Goal: Task Accomplishment & Management: Use online tool/utility

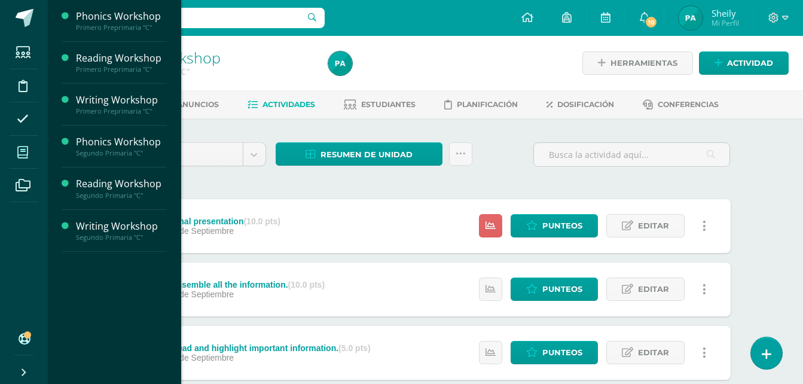
click at [28, 153] on icon at bounding box center [22, 153] width 11 height 12
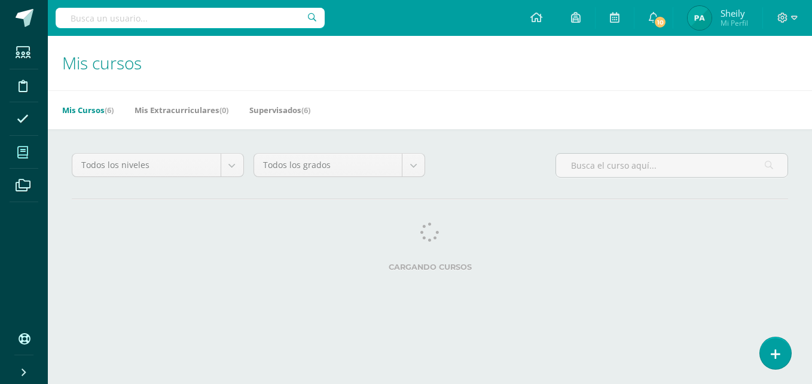
click at [31, 151] on span at bounding box center [23, 152] width 27 height 27
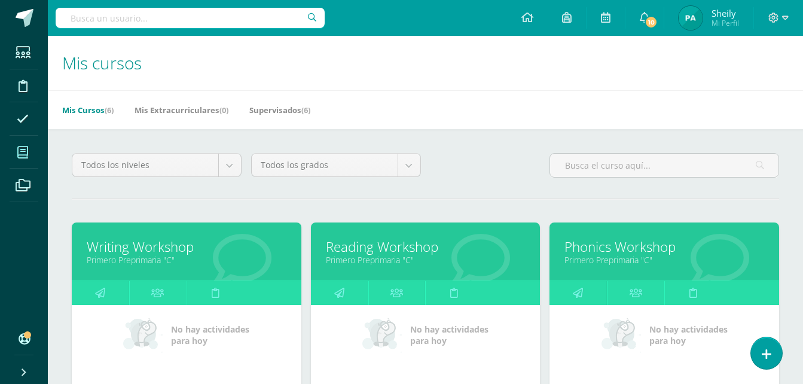
click at [26, 150] on icon at bounding box center [22, 153] width 11 height 12
click at [24, 154] on icon at bounding box center [22, 153] width 11 height 12
click at [23, 152] on icon at bounding box center [22, 153] width 11 height 12
click at [26, 148] on icon at bounding box center [22, 153] width 11 height 12
click at [665, 46] on h1 "Mis cursos" at bounding box center [425, 63] width 727 height 54
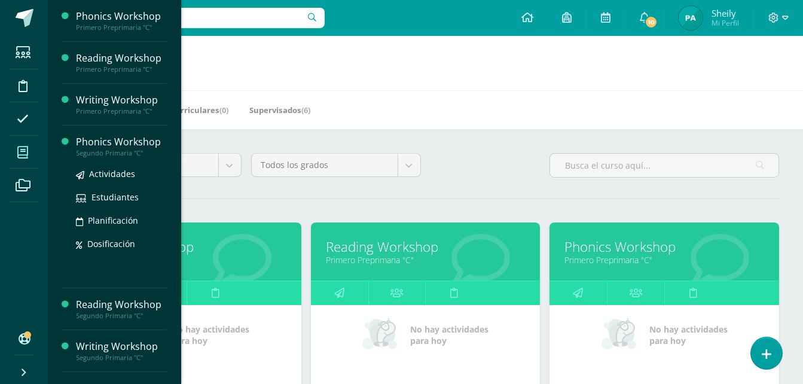
click at [106, 141] on div "Phonics Workshop" at bounding box center [121, 142] width 91 height 14
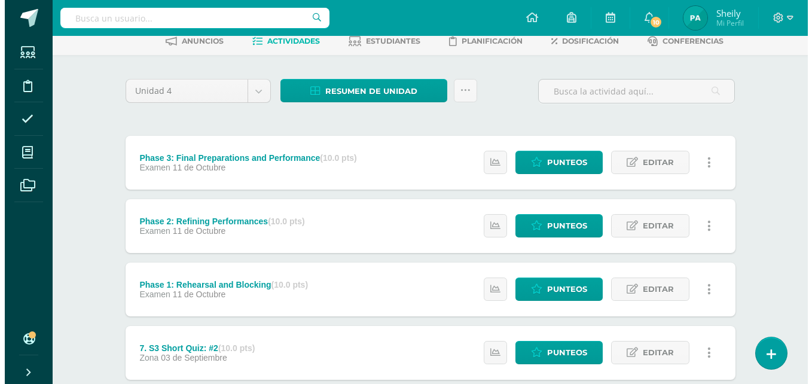
scroll to position [66, 0]
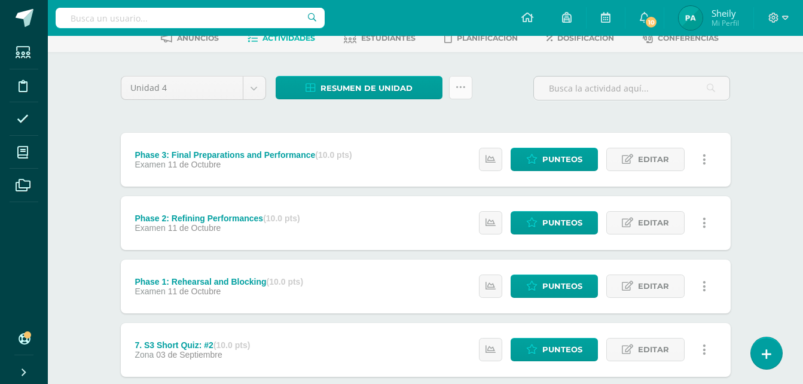
click at [465, 83] on link at bounding box center [460, 87] width 23 height 23
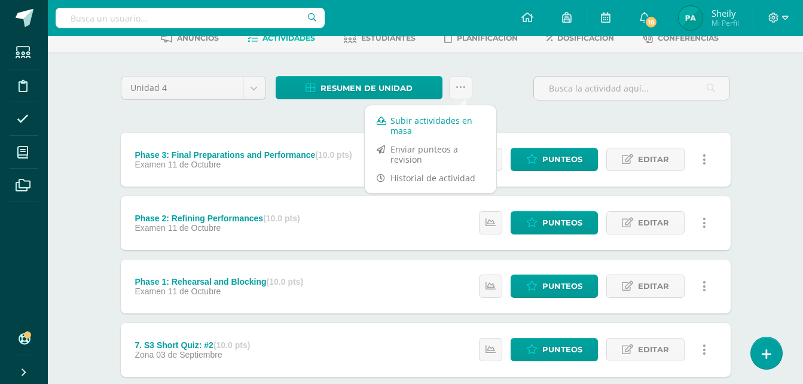
click at [417, 119] on link "Subir actividades en masa" at bounding box center [431, 125] width 132 height 29
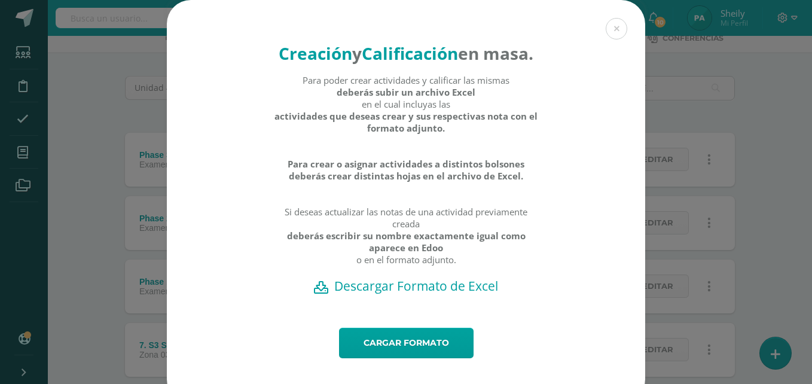
click at [449, 294] on h2 "Descargar Formato de Excel" at bounding box center [406, 285] width 437 height 17
click at [449, 358] on link "Cargar formato" at bounding box center [406, 343] width 135 height 30
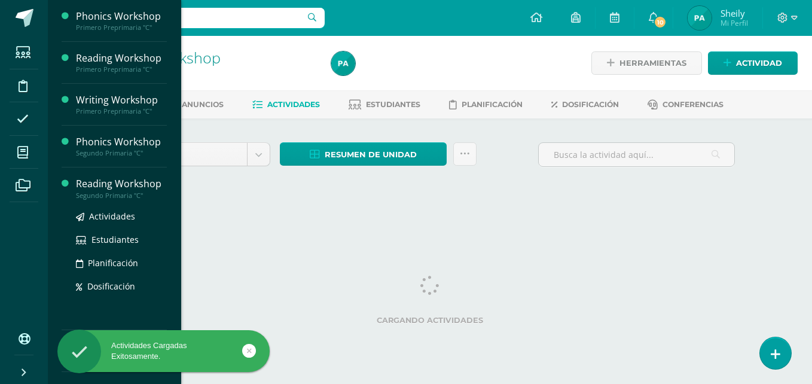
click at [126, 181] on div "Reading Workshop" at bounding box center [121, 184] width 91 height 14
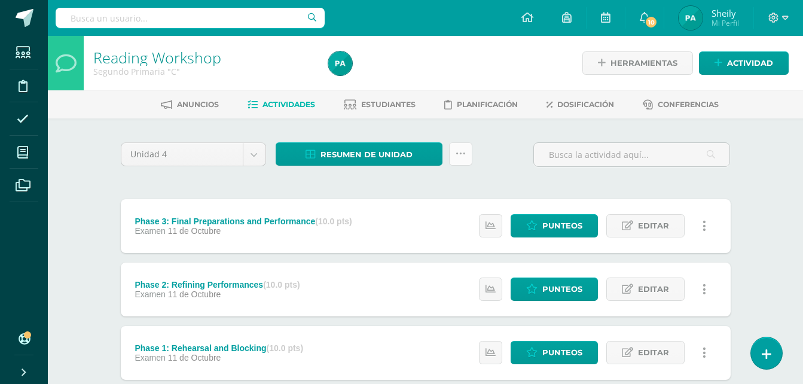
click at [457, 150] on icon at bounding box center [461, 154] width 10 height 10
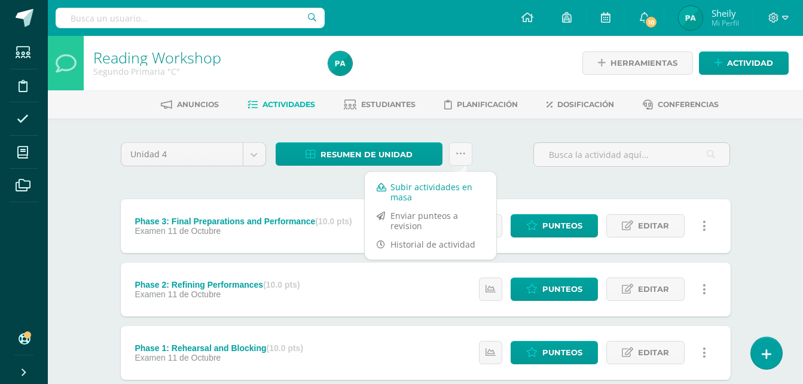
click at [408, 184] on link "Subir actividades en masa" at bounding box center [431, 192] width 132 height 29
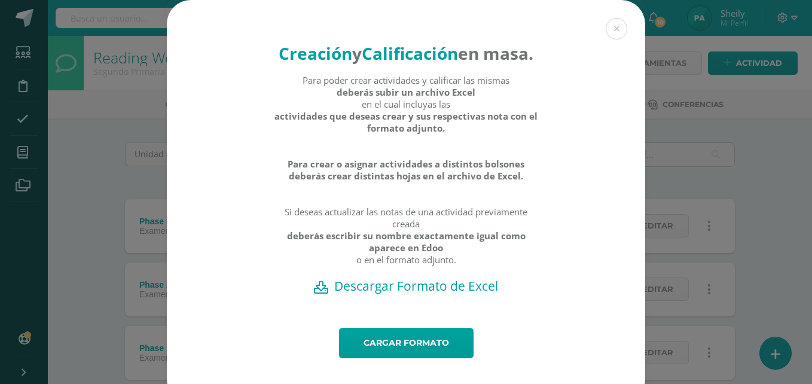
click at [410, 294] on h2 "Descargar Formato de Excel" at bounding box center [406, 285] width 437 height 17
click at [617, 33] on button at bounding box center [617, 29] width 22 height 22
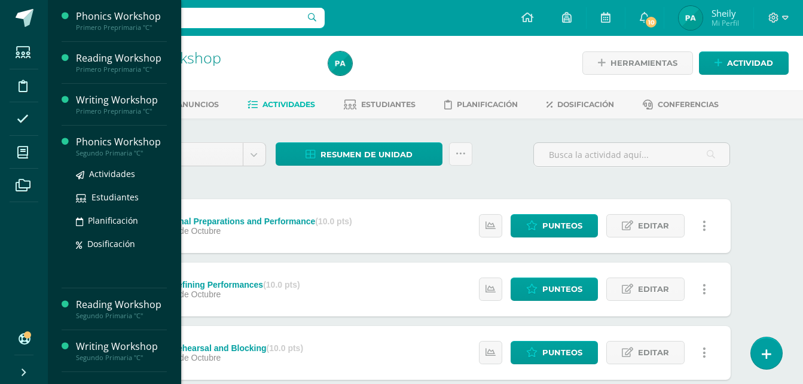
click at [117, 142] on div "Phonics Workshop" at bounding box center [121, 142] width 91 height 14
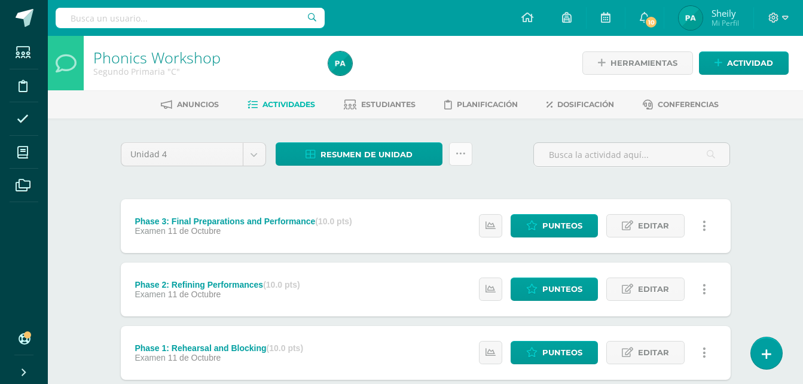
click at [460, 155] on icon at bounding box center [461, 154] width 10 height 10
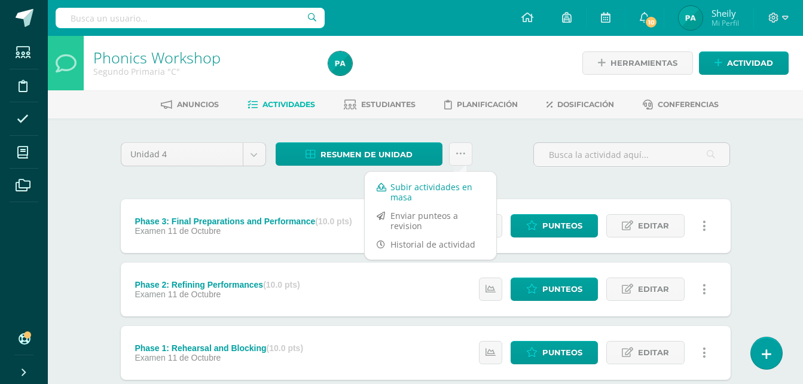
click at [392, 187] on link "Subir actividades en masa" at bounding box center [431, 192] width 132 height 29
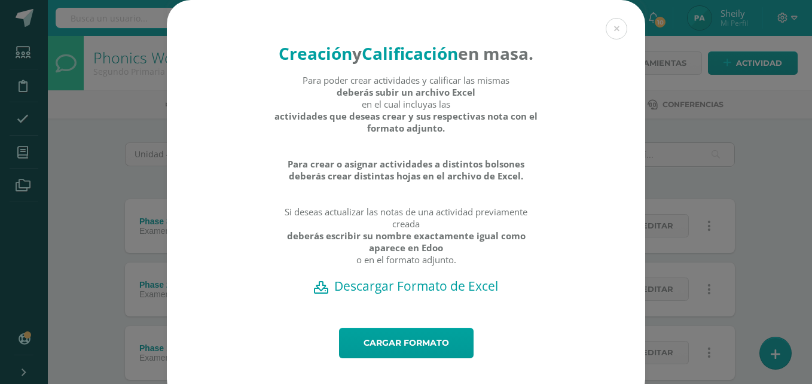
click at [413, 294] on h2 "Descargar Formato de Excel" at bounding box center [406, 285] width 437 height 17
click at [614, 28] on button at bounding box center [617, 29] width 22 height 22
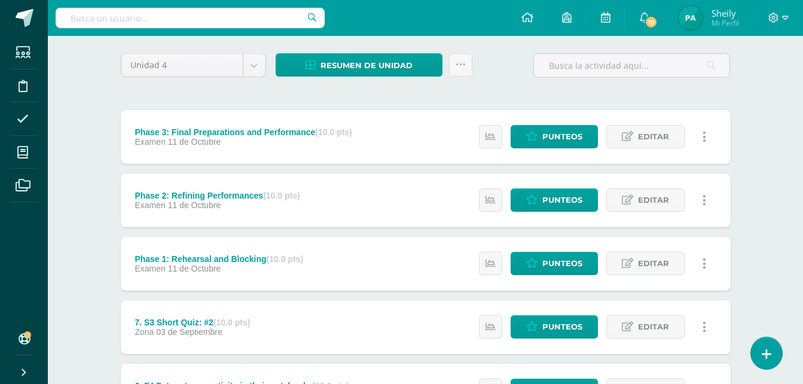
scroll to position [90, 0]
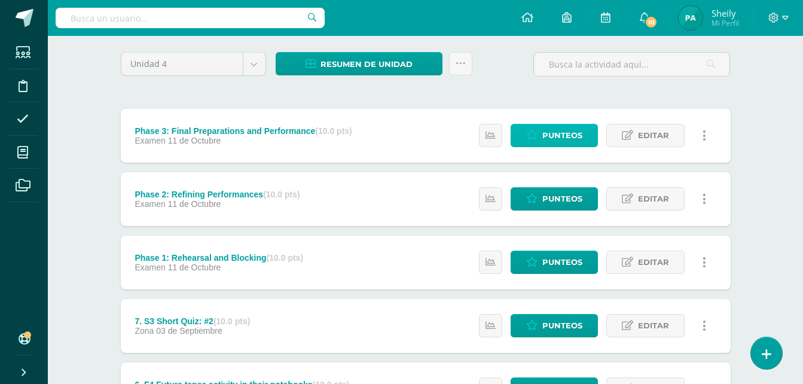
click at [571, 135] on span "Punteos" at bounding box center [562, 135] width 40 height 22
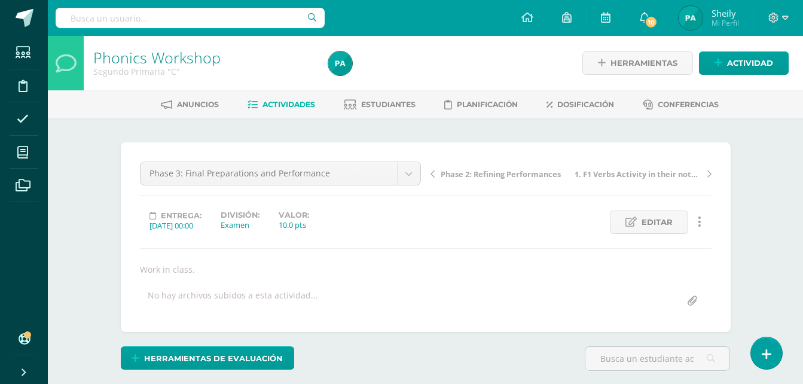
scroll to position [1, 0]
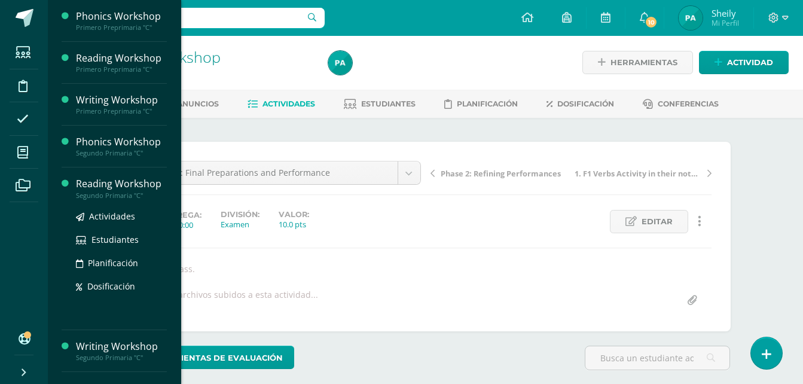
click at [111, 184] on div "Reading Workshop" at bounding box center [121, 184] width 91 height 14
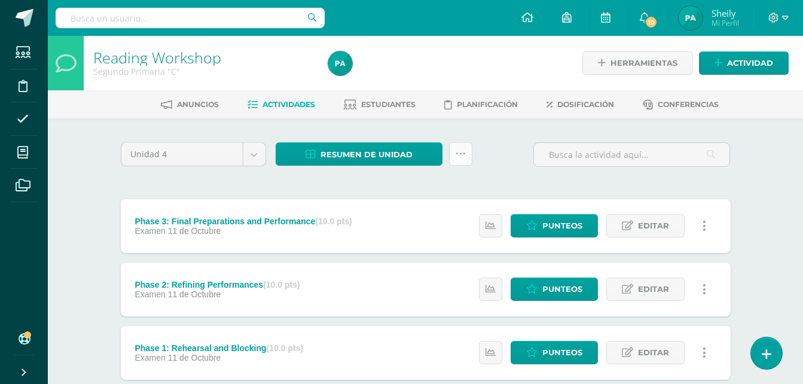
click at [463, 153] on icon at bounding box center [461, 154] width 10 height 10
click at [515, 155] on div "Unidad 4 Unidad 1 Unidad 2 Unidad 3 Unidad 4 Resumen de unidad Descargar como H…" at bounding box center [426, 159] width 620 height 34
click at [468, 149] on link at bounding box center [460, 153] width 23 height 23
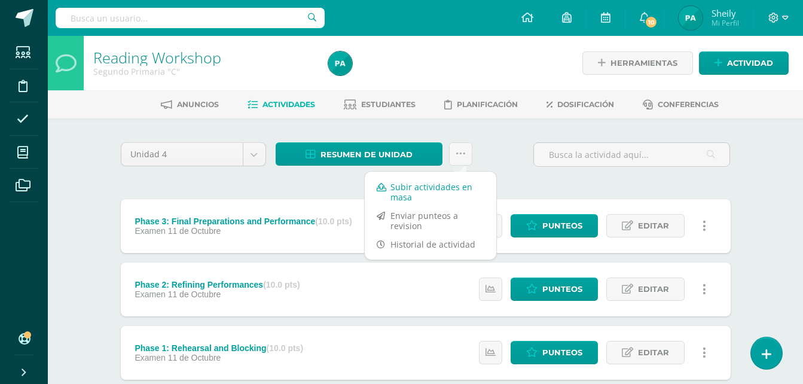
click at [414, 189] on link "Subir actividades en masa" at bounding box center [431, 192] width 132 height 29
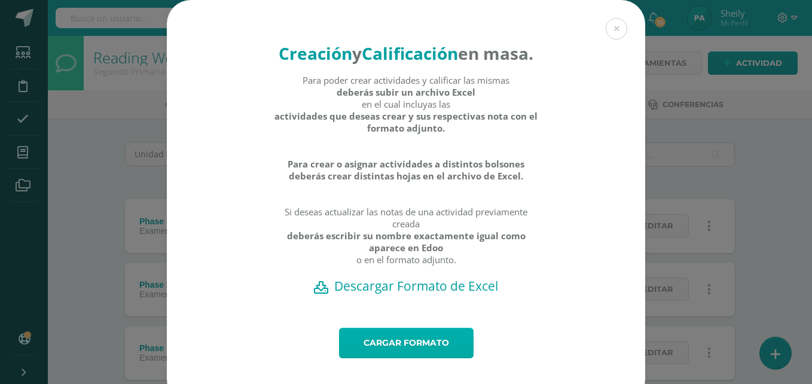
click at [411, 358] on link "Cargar formato" at bounding box center [406, 343] width 135 height 30
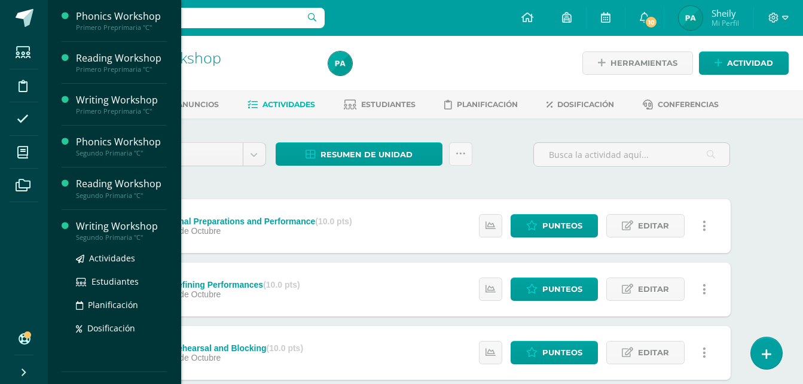
click at [121, 225] on div "Writing Workshop" at bounding box center [121, 226] width 91 height 14
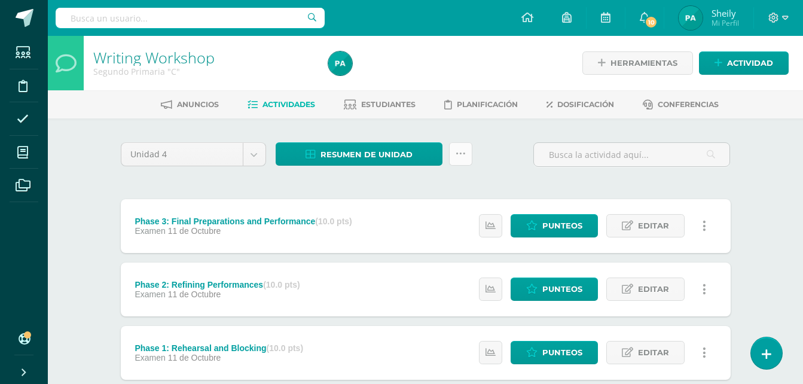
click at [462, 152] on icon at bounding box center [461, 154] width 10 height 10
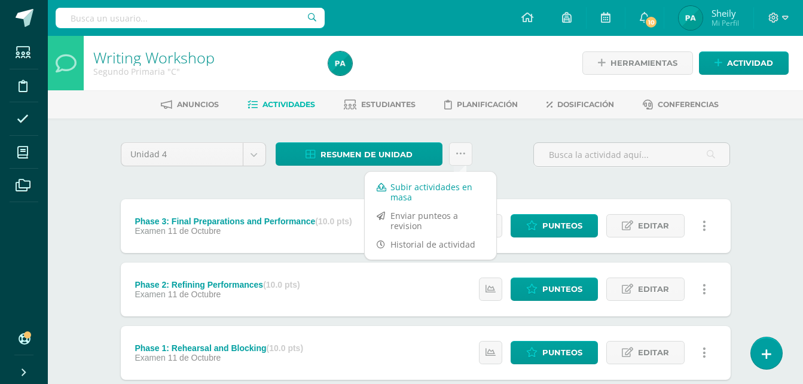
click at [396, 188] on link "Subir actividades en masa" at bounding box center [431, 192] width 132 height 29
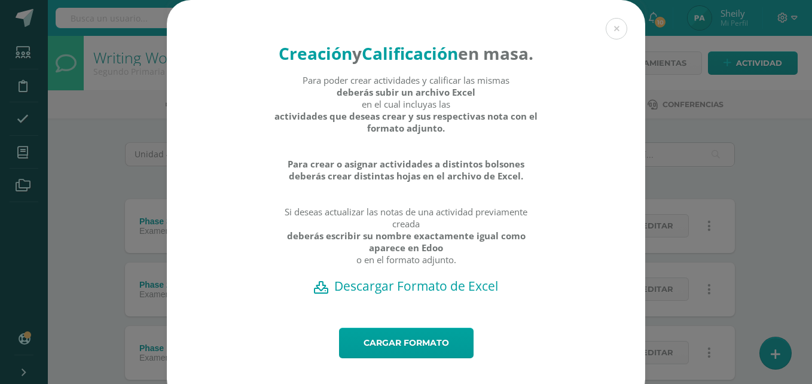
click at [406, 294] on h2 "Descargar Formato de Excel" at bounding box center [406, 285] width 437 height 17
click at [421, 358] on link "Cargar formato" at bounding box center [406, 343] width 135 height 30
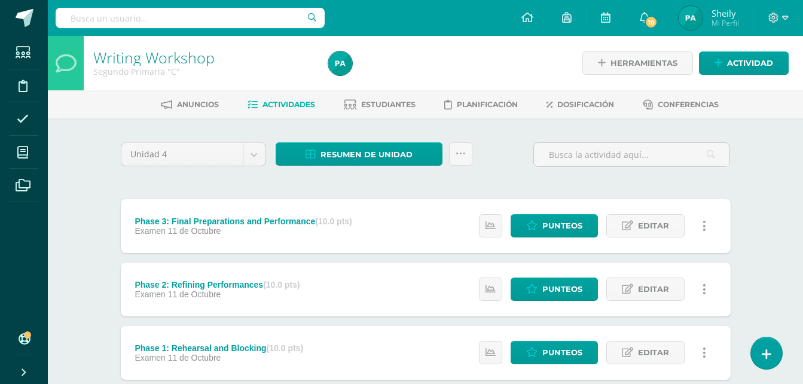
click at [497, 65] on div at bounding box center [444, 63] width 240 height 54
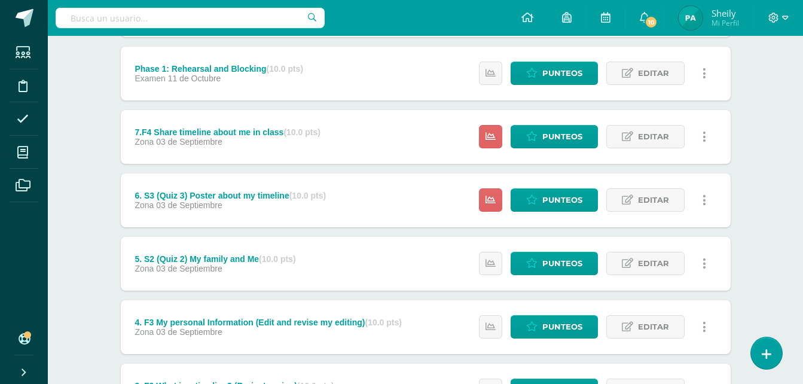
scroll to position [281, 0]
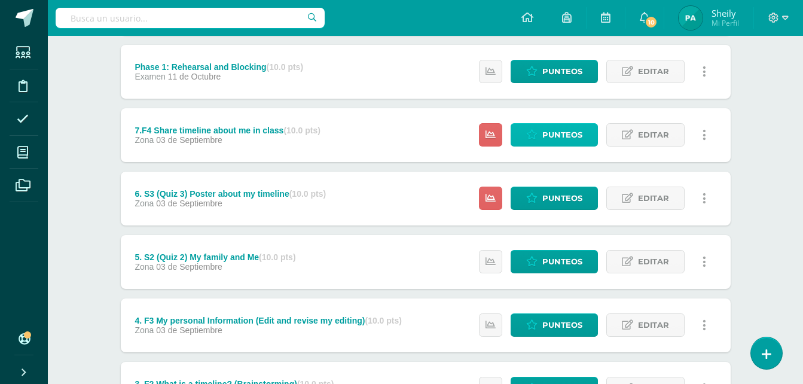
click at [558, 138] on span "Punteos" at bounding box center [562, 135] width 40 height 22
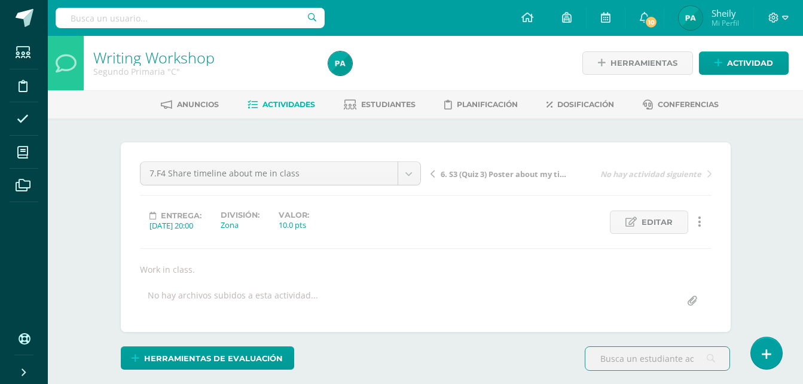
click at [505, 56] on div at bounding box center [444, 63] width 240 height 54
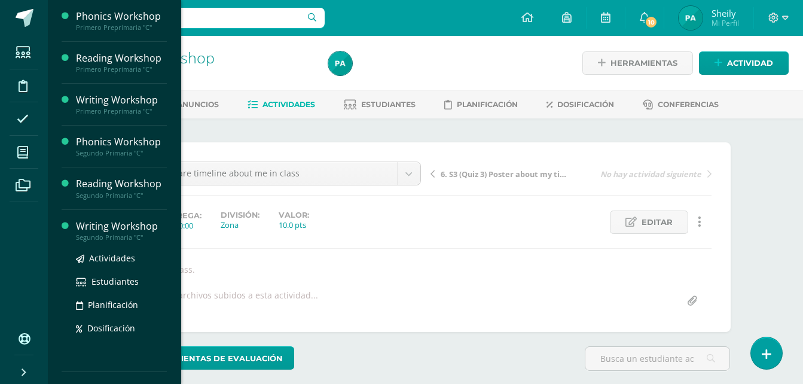
click at [119, 222] on div "Writing Workshop" at bounding box center [121, 226] width 91 height 14
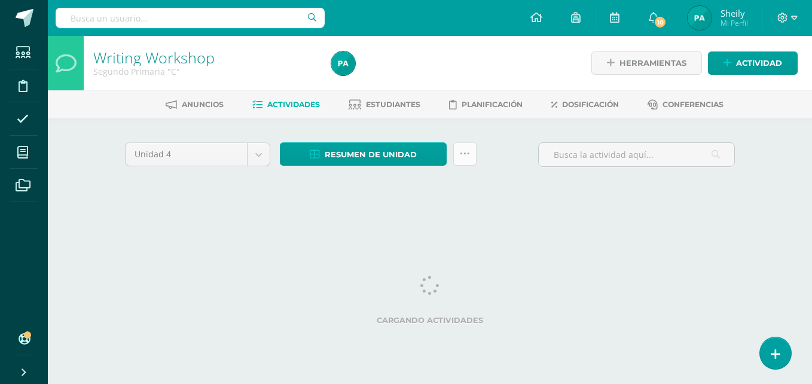
click at [470, 159] on link at bounding box center [464, 153] width 23 height 23
click at [468, 151] on icon at bounding box center [465, 154] width 10 height 10
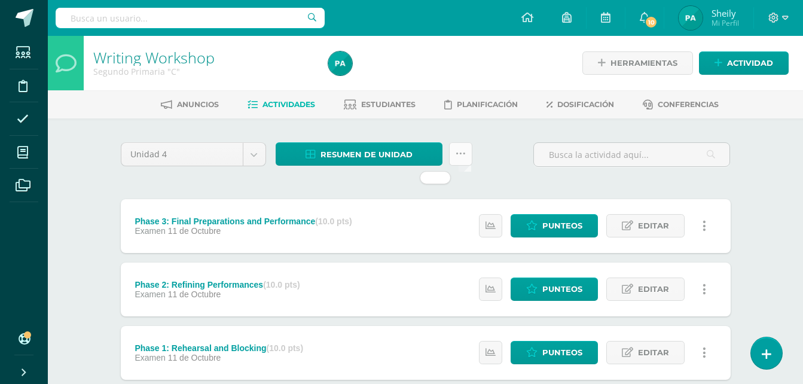
click at [468, 151] on link at bounding box center [460, 153] width 23 height 23
click at [459, 162] on link at bounding box center [460, 153] width 23 height 23
click at [458, 153] on icon at bounding box center [461, 154] width 10 height 10
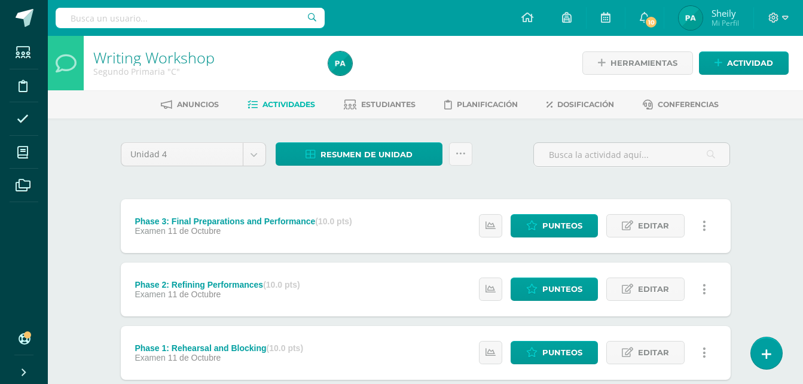
click at [464, 157] on icon at bounding box center [461, 154] width 10 height 10
